Goal: Consume media (video, audio)

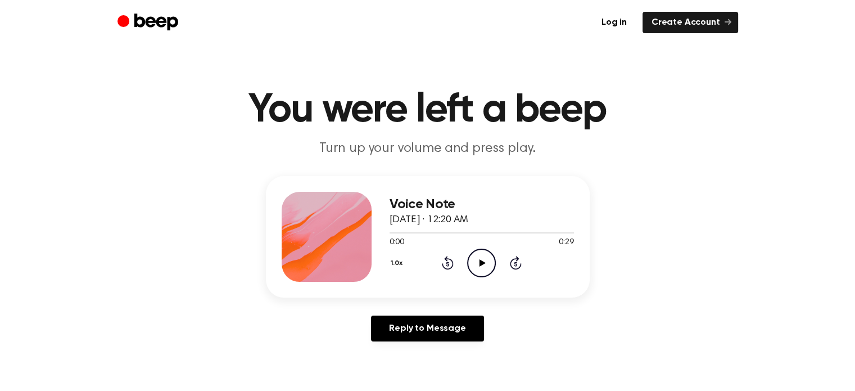
click at [482, 265] on icon "Play Audio" at bounding box center [481, 263] width 29 height 29
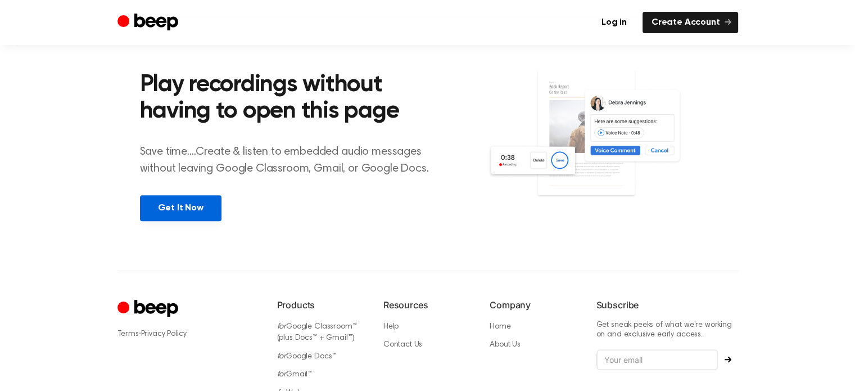
scroll to position [450, 0]
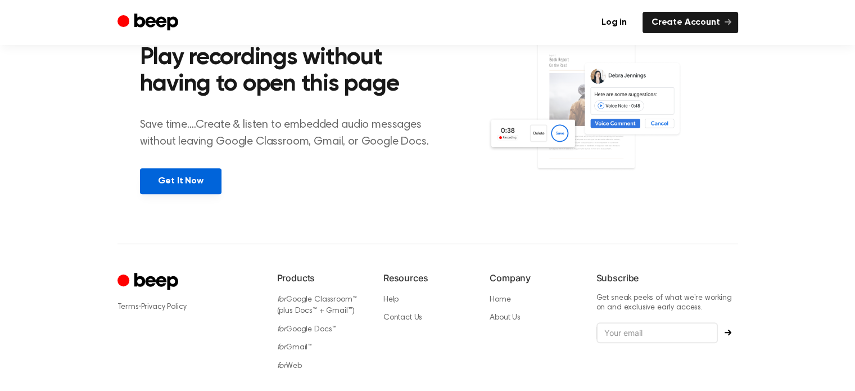
click at [205, 179] on link "Get It Now" at bounding box center [181, 181] width 82 height 26
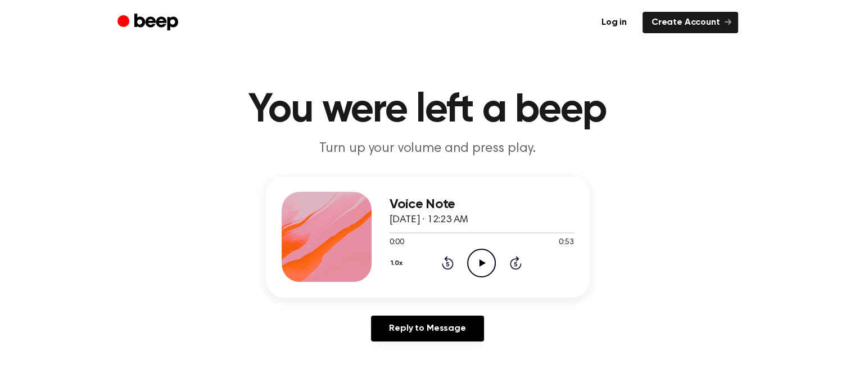
click at [480, 266] on icon "Play Audio" at bounding box center [481, 263] width 29 height 29
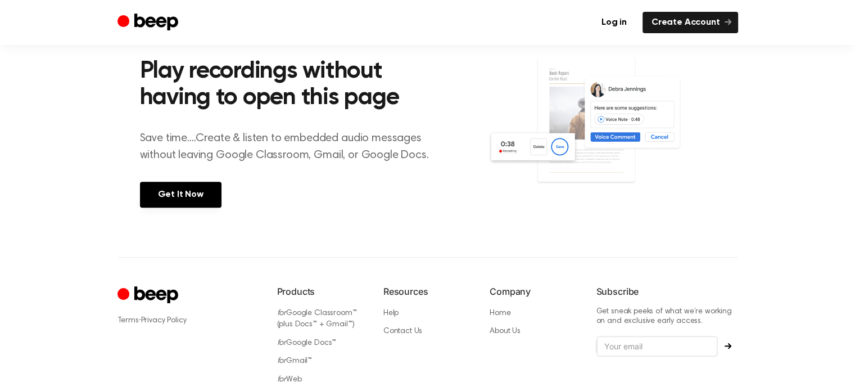
scroll to position [506, 0]
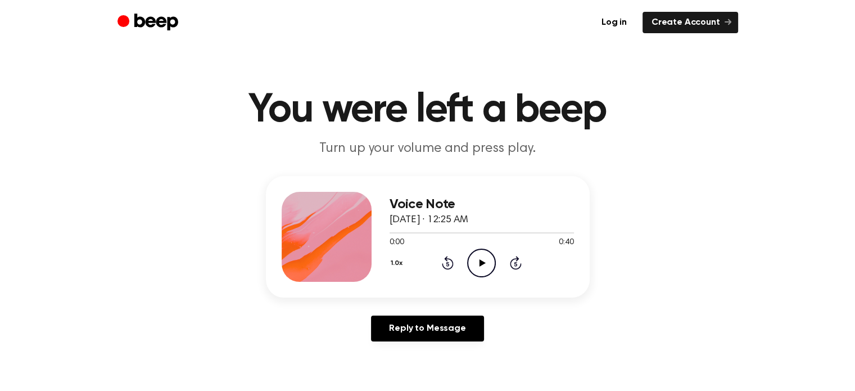
click at [488, 260] on icon "Play Audio" at bounding box center [481, 263] width 29 height 29
